Goal: Navigation & Orientation: Find specific page/section

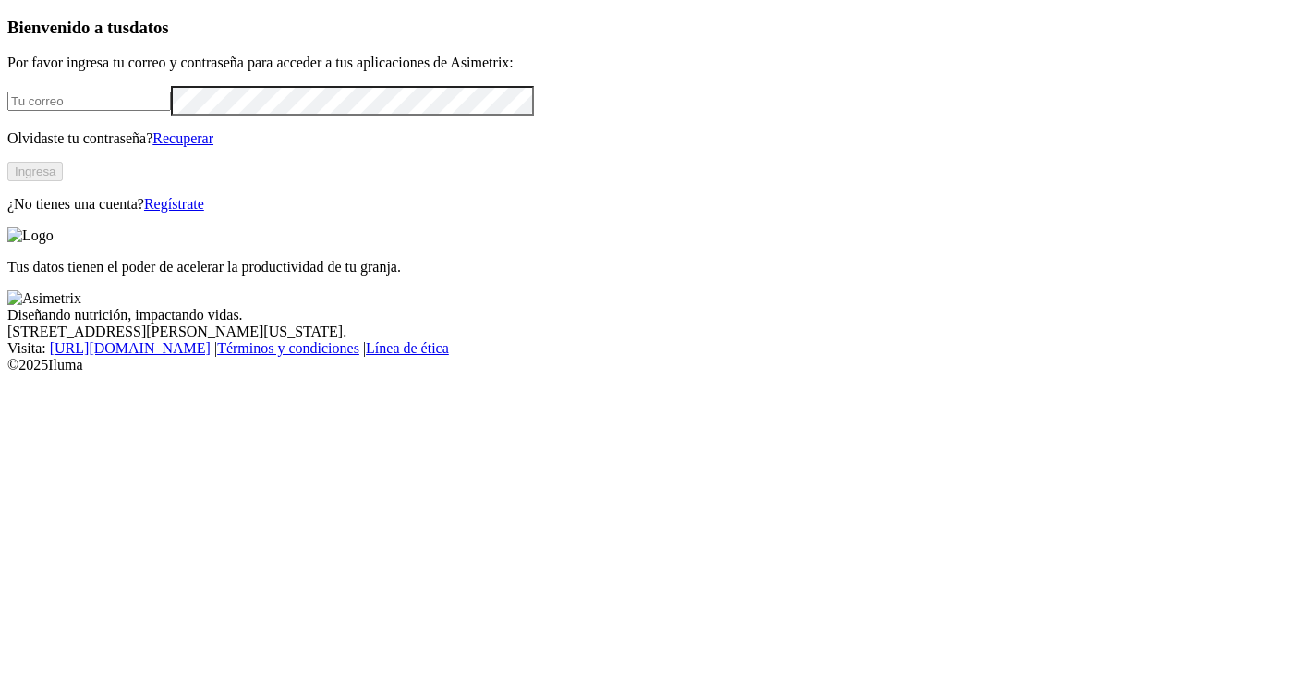
click at [171, 111] on input "email" at bounding box center [89, 100] width 164 height 19
type input "daniel.garciasalas@premexcorp.com"
click at [63, 181] on button "Ingresa" at bounding box center [34, 171] width 55 height 19
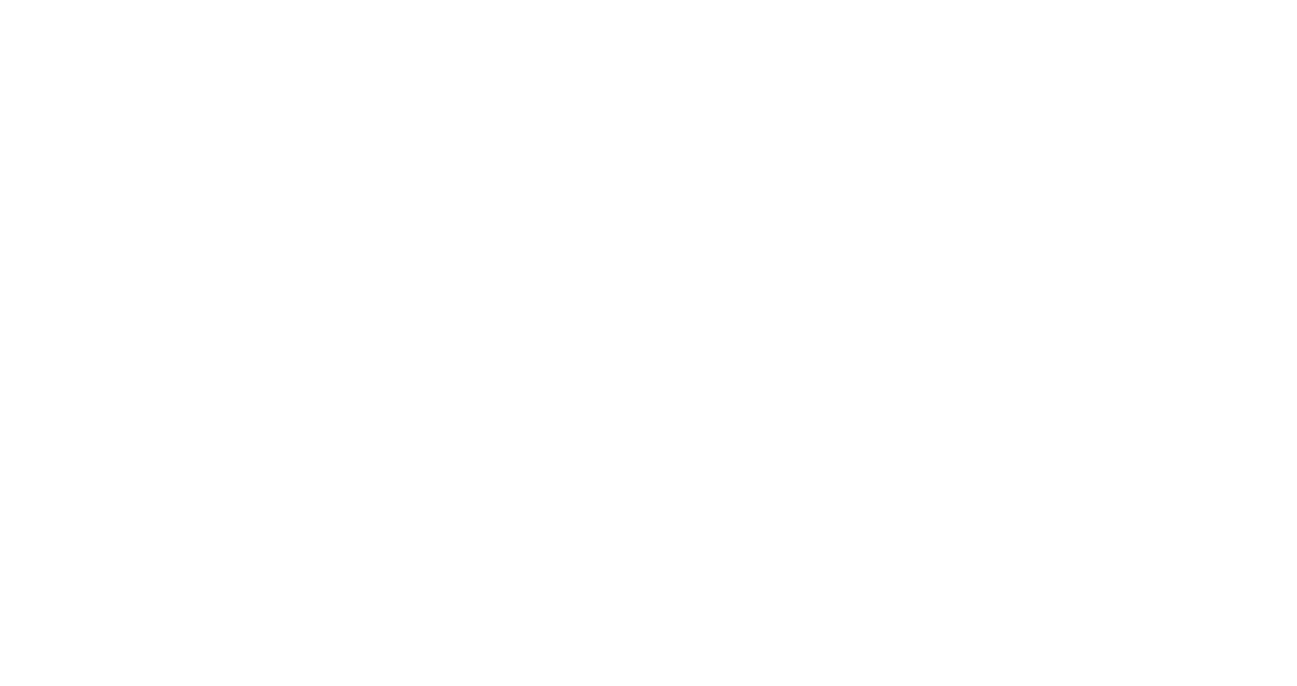
click at [28, 34] on icon at bounding box center [35, 376] width 57 height 739
click at [38, 23] on icon at bounding box center [35, 376] width 57 height 739
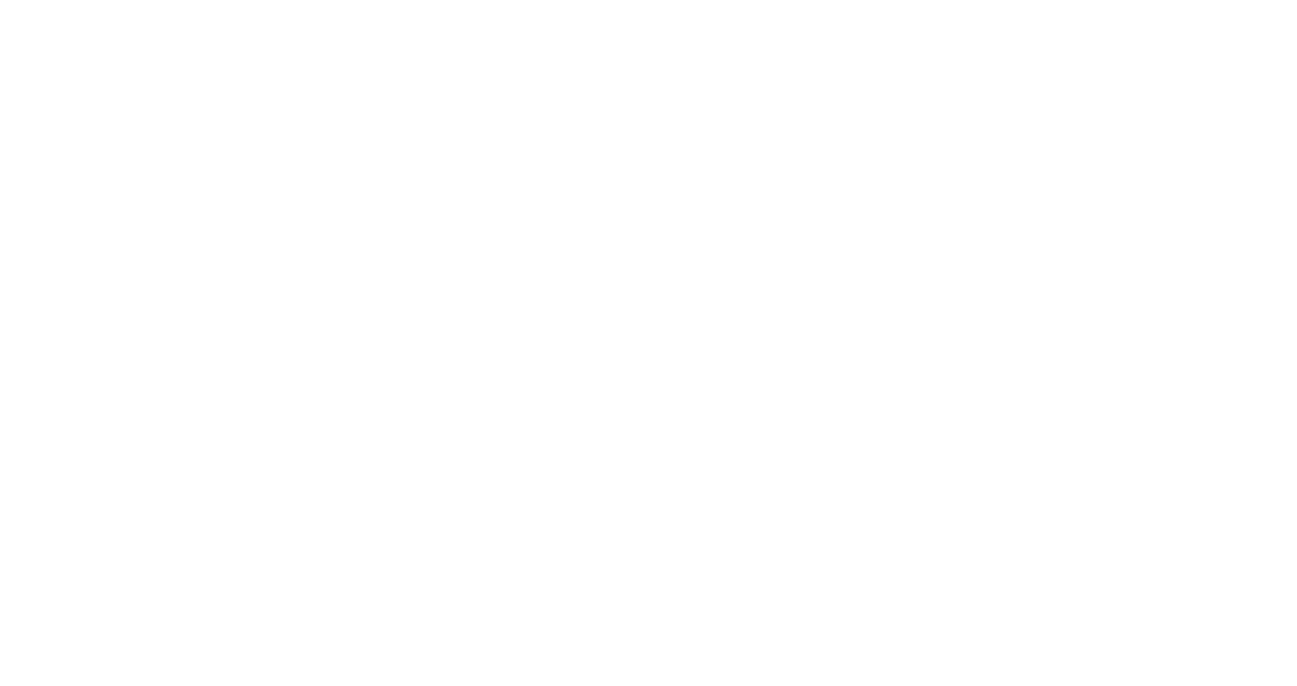
click at [41, 348] on icon at bounding box center [35, 376] width 57 height 57
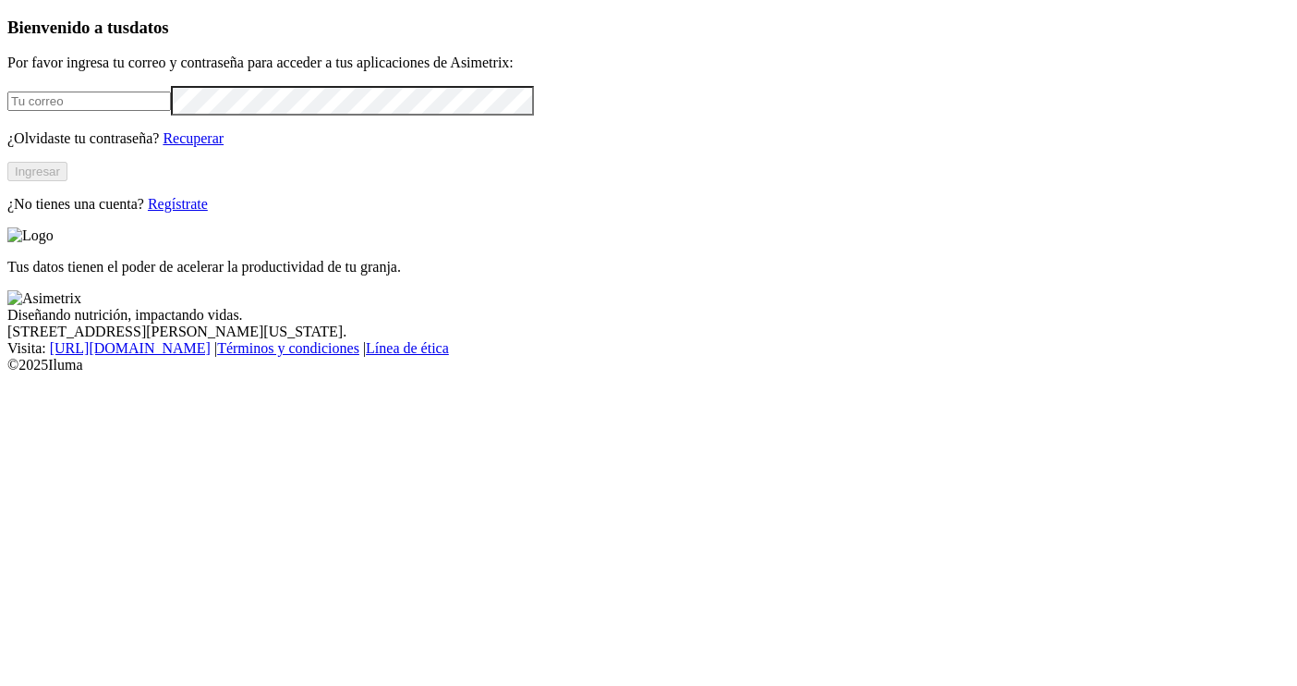
type input "[PERSON_NAME][EMAIL_ADDRESS][DOMAIN_NAME]"
click at [67, 181] on button "Ingresar" at bounding box center [37, 171] width 60 height 19
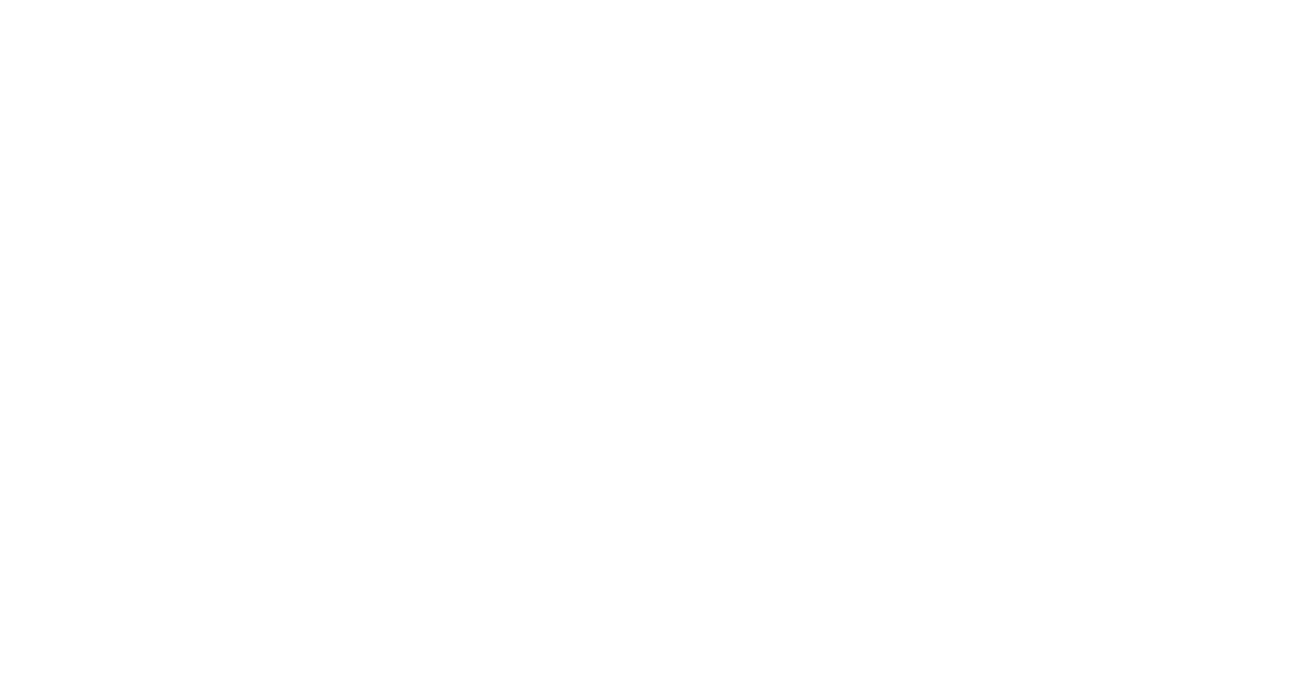
click at [39, 43] on icon at bounding box center [35, 376] width 57 height 739
